Goal: Obtain resource: Download file/media

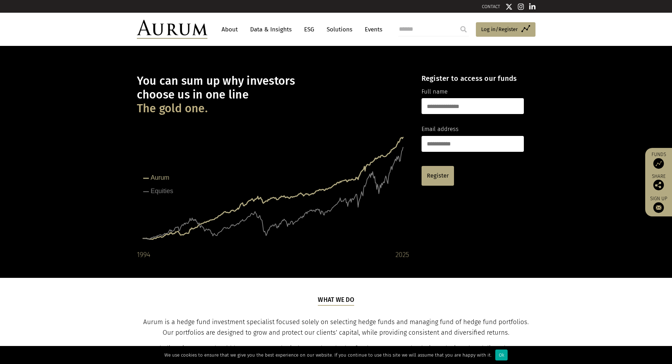
click at [269, 29] on link "Data & Insights" at bounding box center [271, 29] width 49 height 13
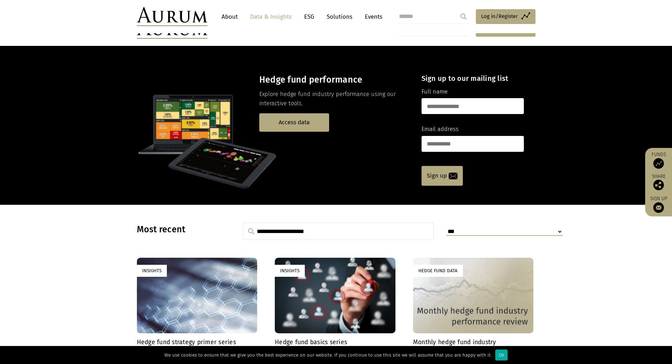
scroll to position [141, 0]
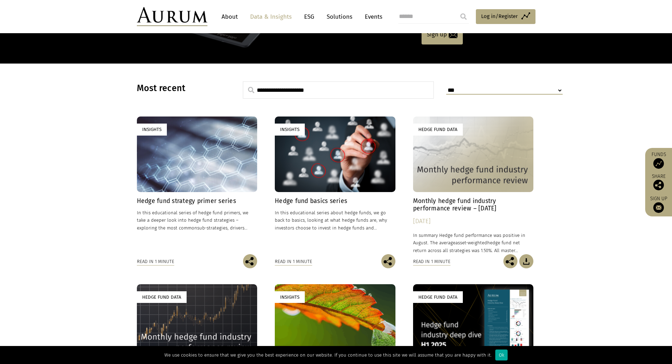
click at [173, 182] on div "Insights" at bounding box center [197, 153] width 121 height 75
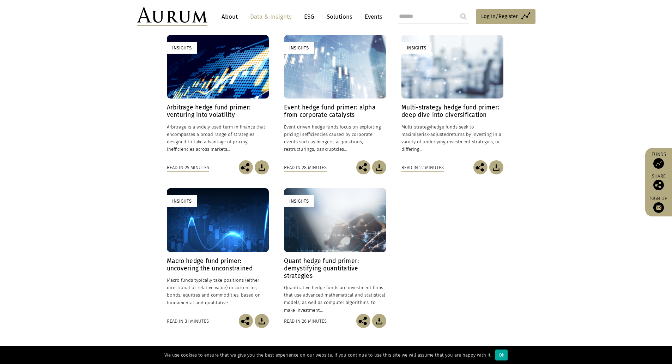
scroll to position [212, 0]
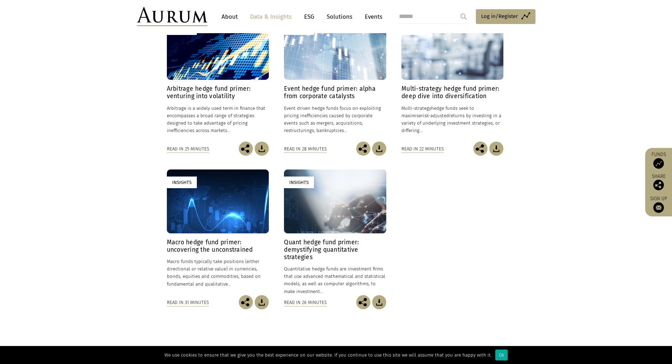
click at [440, 96] on h4 "Multi-strategy hedge fund primer: deep dive into diversification" at bounding box center [453, 92] width 102 height 15
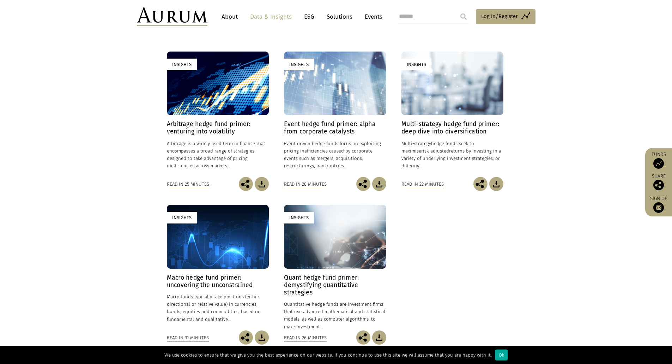
scroll to position [0, 0]
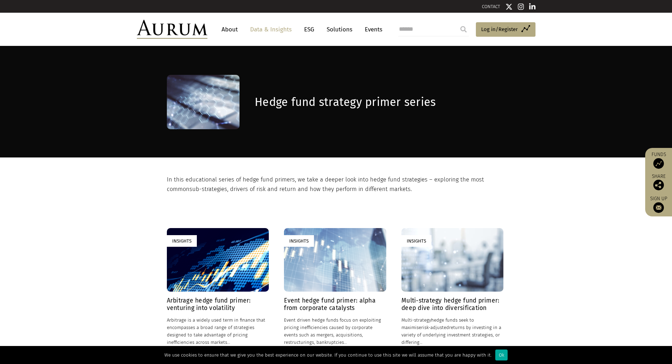
click at [280, 26] on link "Data & Insights" at bounding box center [271, 29] width 49 height 13
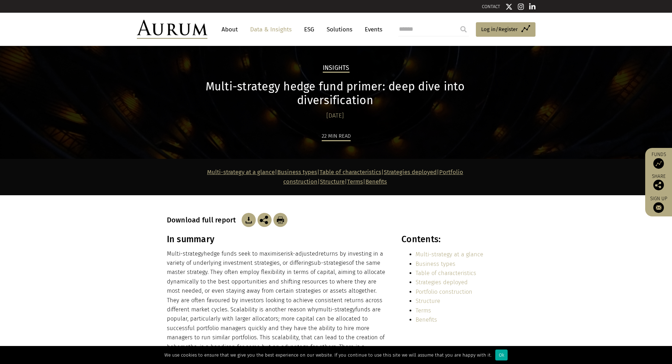
click at [251, 213] on img at bounding box center [249, 220] width 14 height 14
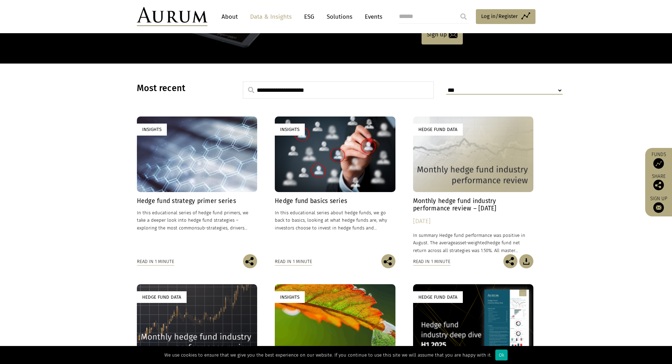
scroll to position [176, 0]
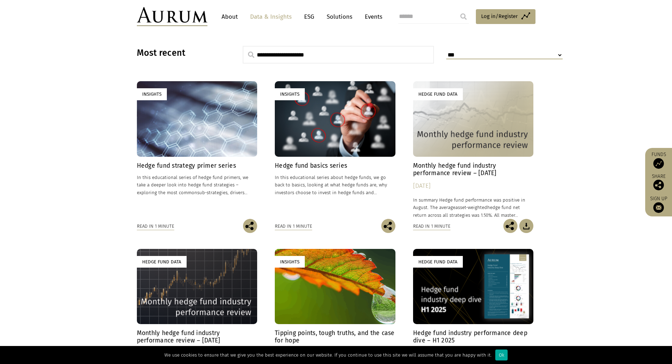
click at [325, 110] on div "Insights" at bounding box center [335, 118] width 121 height 75
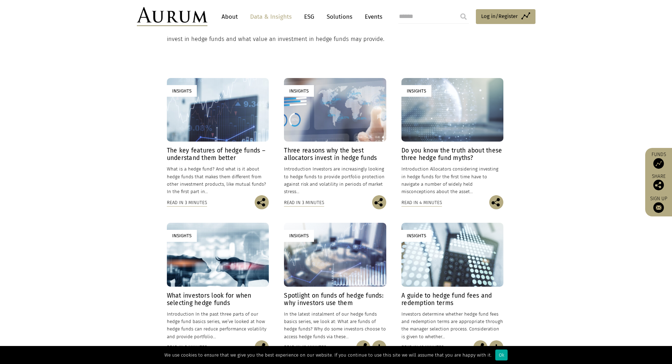
scroll to position [141, 0]
click at [351, 128] on div "Insights" at bounding box center [335, 110] width 102 height 64
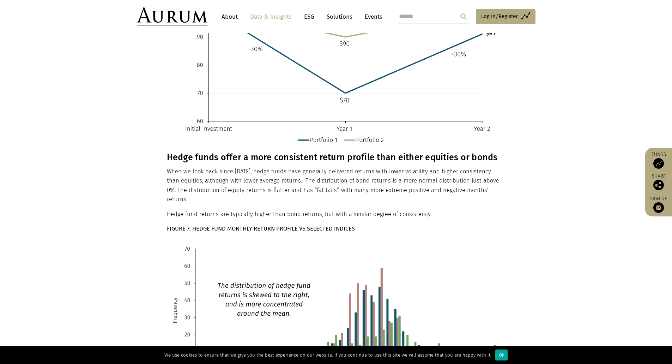
scroll to position [1129, 0]
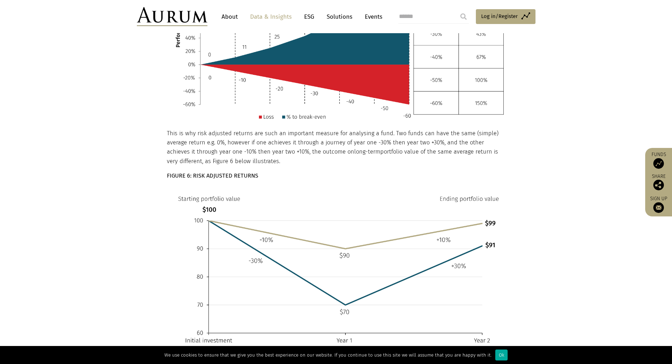
click at [272, 17] on link "Data & Insights" at bounding box center [271, 16] width 49 height 13
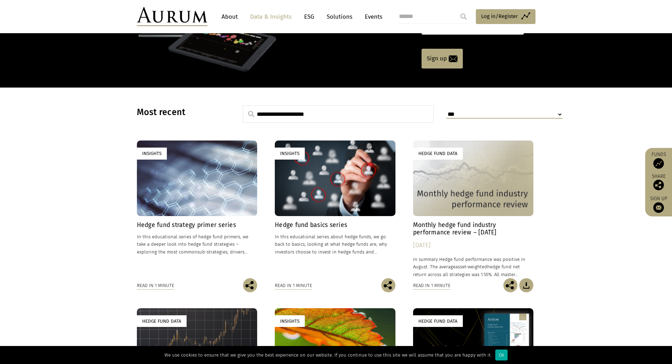
scroll to position [141, 0]
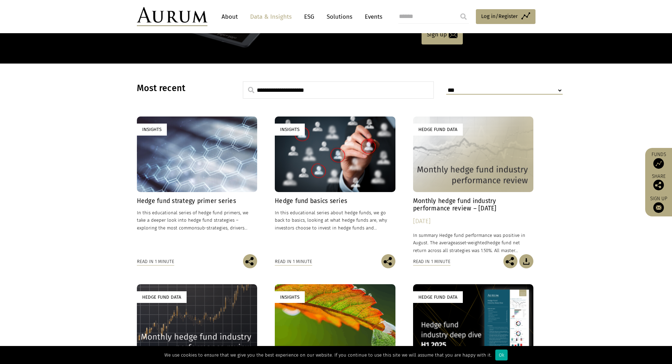
click at [535, 159] on div "Insights Hedge fund strategy primer series In this educational series of hedge …" at bounding box center [336, 283] width 399 height 335
click at [488, 157] on div "Hedge Fund Data" at bounding box center [473, 153] width 121 height 75
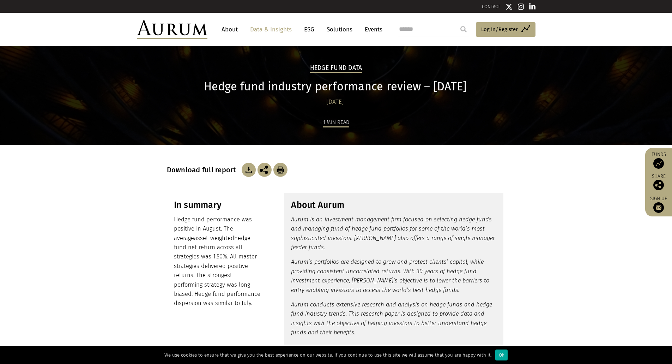
click at [249, 168] on img at bounding box center [249, 170] width 14 height 14
click at [267, 25] on link "Data & Insights" at bounding box center [271, 29] width 49 height 13
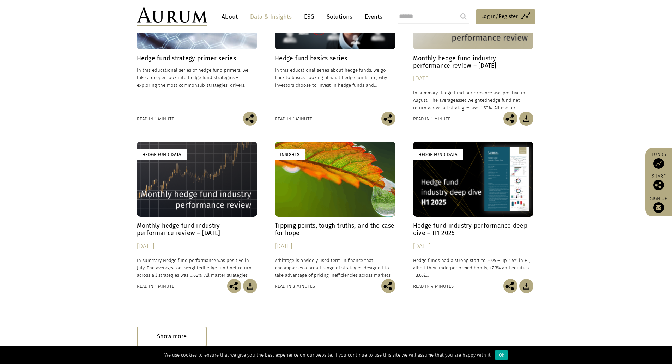
scroll to position [271, 0]
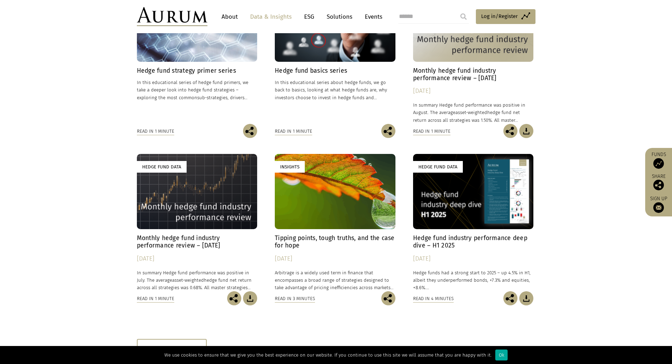
click at [469, 211] on div "Hedge Fund Data" at bounding box center [473, 191] width 121 height 75
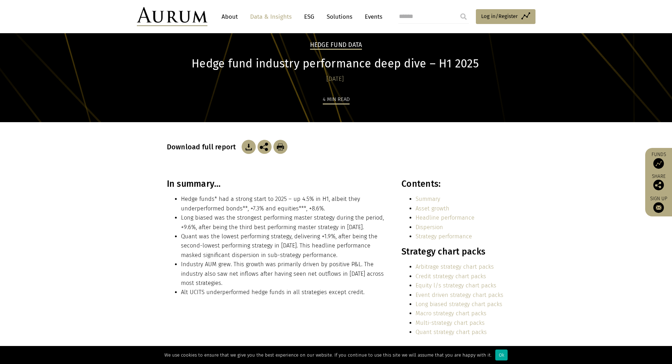
scroll to position [35, 0]
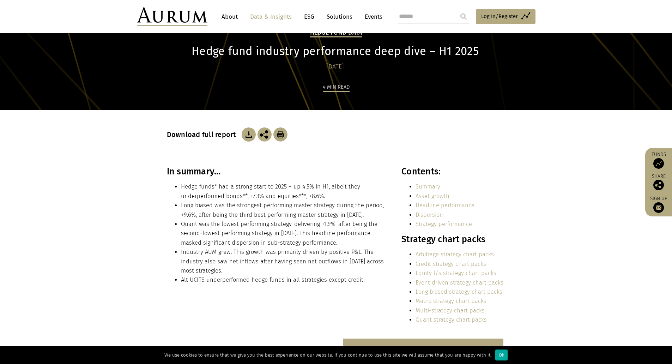
click at [243, 133] on img at bounding box center [249, 134] width 14 height 14
